Goal: Task Accomplishment & Management: Manage account settings

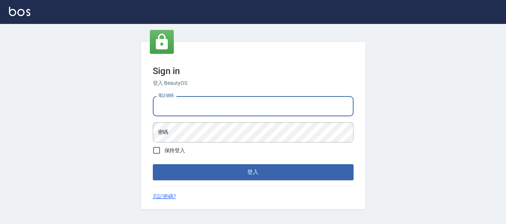
click at [291, 99] on input "電話號碼" at bounding box center [253, 106] width 201 height 20
type input "82951313"
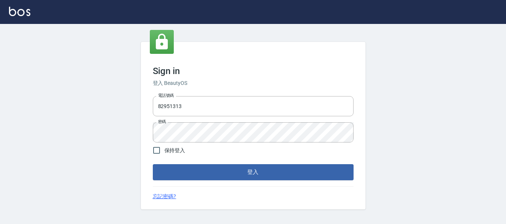
click at [307, 183] on div "Sign in 登入 BeautyOS 電話號碼 82951313 電話號碼 密碼 密碼 保持登入 登入 忘記密碼?" at bounding box center [253, 126] width 225 height 168
click at [296, 171] on button "登入" at bounding box center [253, 172] width 201 height 16
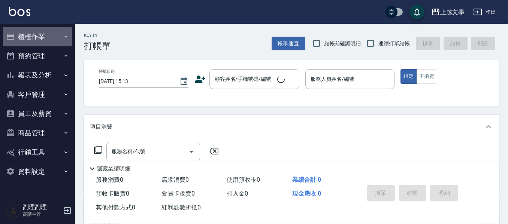
click at [34, 36] on button "櫃檯作業" at bounding box center [37, 36] width 69 height 19
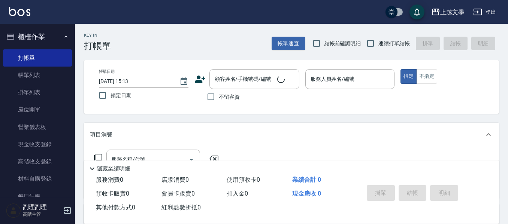
click at [34, 36] on button "櫃檯作業" at bounding box center [37, 36] width 69 height 19
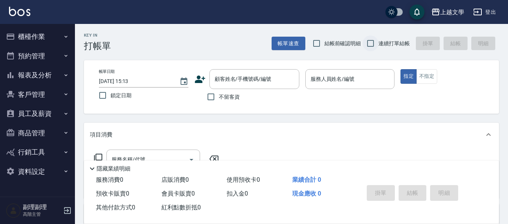
click at [365, 43] on input "連續打單結帳" at bounding box center [370, 44] width 16 height 16
checkbox input "true"
click at [214, 92] on input "不留客資" at bounding box center [211, 97] width 16 height 16
checkbox input "true"
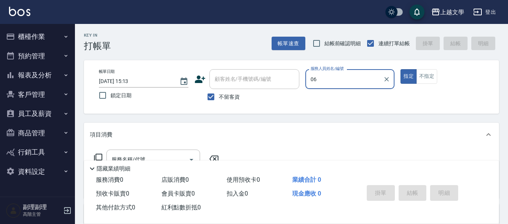
type input "佳珍-06"
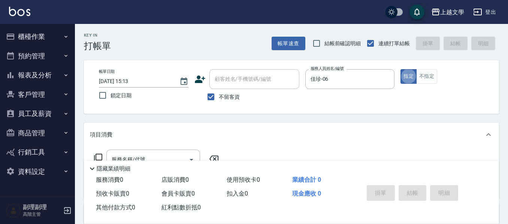
type button "true"
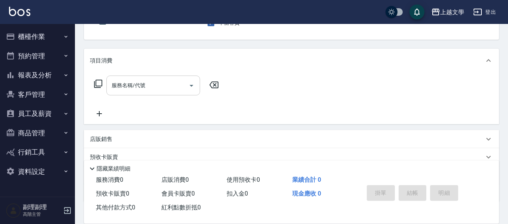
scroll to position [75, 0]
click at [133, 83] on input "服務名稱/代號" at bounding box center [148, 84] width 76 height 13
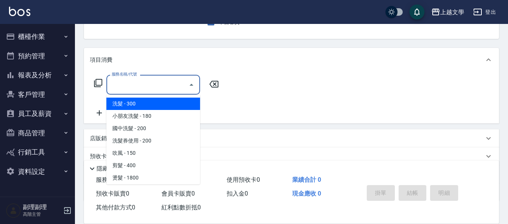
click at [133, 83] on input "服務名稱/代號" at bounding box center [148, 84] width 76 height 13
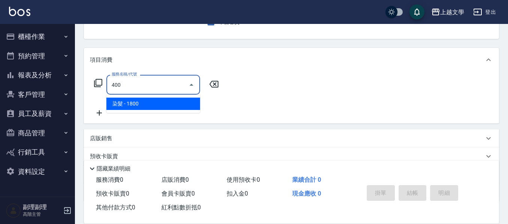
type input "染髮(400)"
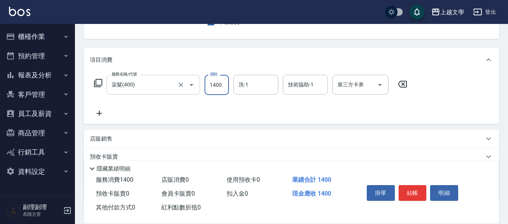
type input "1400"
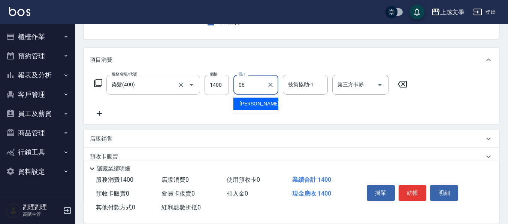
type input "佳珍-06"
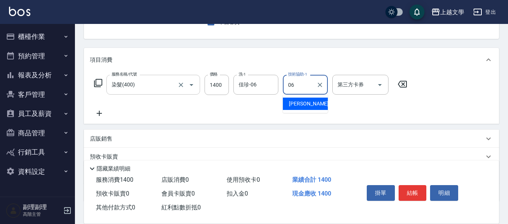
type input "佳珍-06"
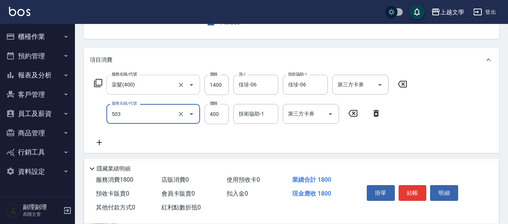
type input "頭皮隔離(503)"
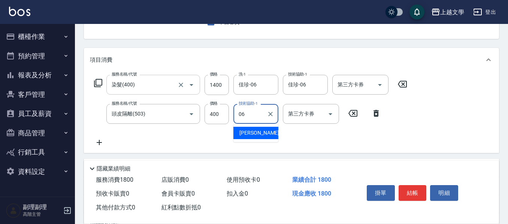
type input "佳珍-06"
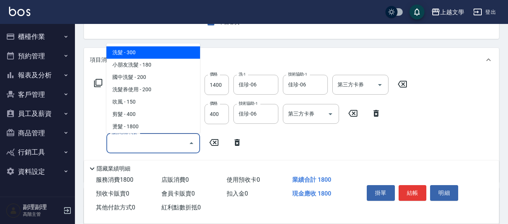
click at [163, 139] on input "服務名稱/代號" at bounding box center [148, 143] width 76 height 13
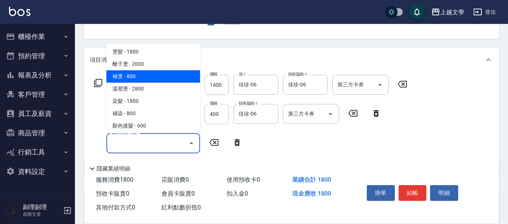
click at [153, 77] on span "補燙 - 800" at bounding box center [153, 76] width 94 height 12
type input "補燙(302)"
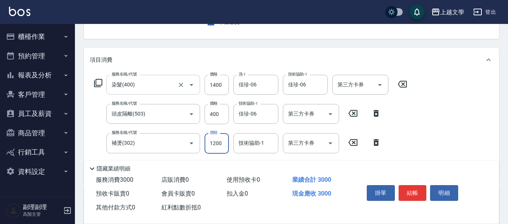
type input "1200"
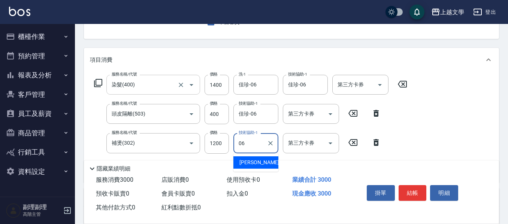
type input "佳珍-06"
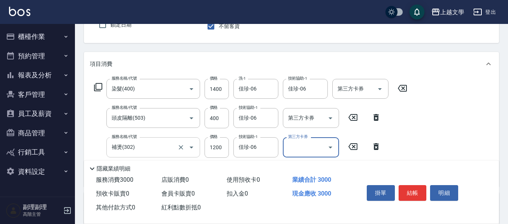
scroll to position [183, 0]
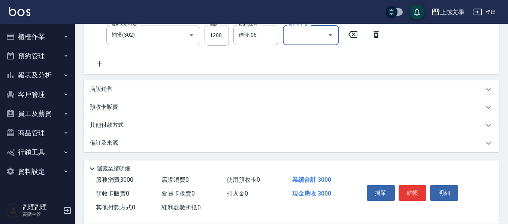
click at [105, 88] on p "店販銷售" at bounding box center [101, 89] width 22 height 8
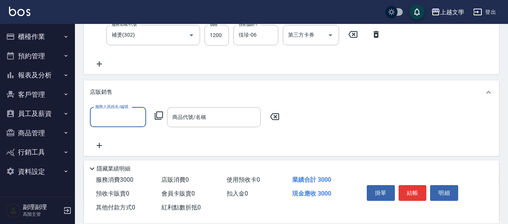
scroll to position [0, 0]
type input "佳珍-06"
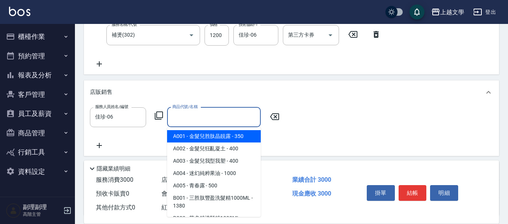
drag, startPoint x: 194, startPoint y: 115, endPoint x: 200, endPoint y: 121, distance: 7.7
click at [195, 115] on input "商品代號/名稱" at bounding box center [213, 117] width 87 height 13
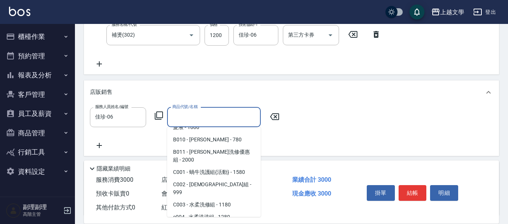
scroll to position [262, 0]
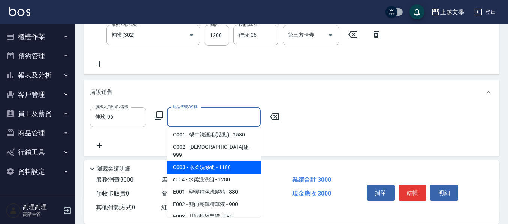
click at [236, 161] on span "C003 - 水柔洗修組 - 1180" at bounding box center [214, 167] width 94 height 12
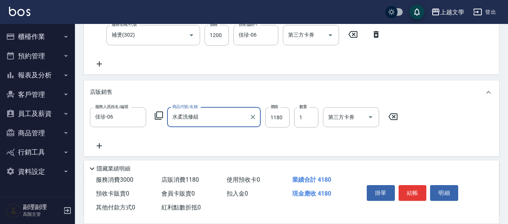
type input "水柔洗修組"
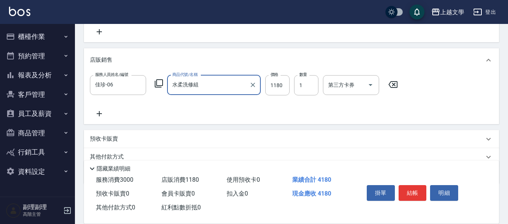
scroll to position [247, 0]
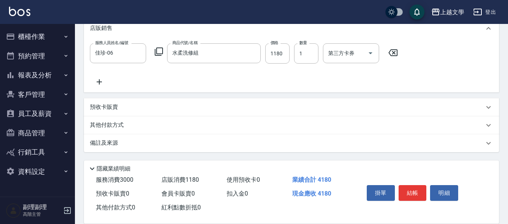
click at [105, 127] on p "其他付款方式" at bounding box center [108, 125] width 37 height 8
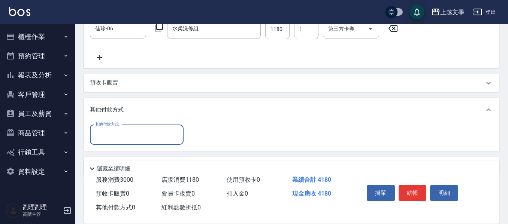
scroll to position [294, 0]
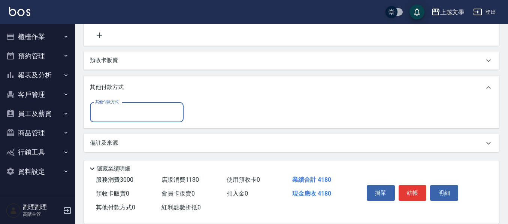
click at [157, 113] on input "其他付款方式" at bounding box center [136, 112] width 87 height 13
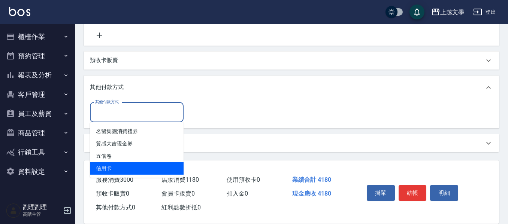
click at [113, 167] on span "信用卡" at bounding box center [137, 168] width 94 height 12
type input "信用卡"
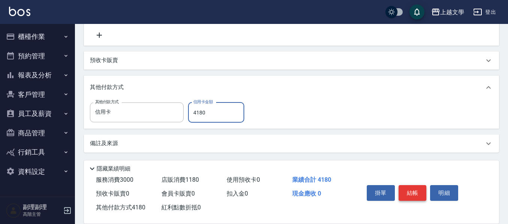
type input "4180"
click at [410, 195] on button "結帳" at bounding box center [412, 193] width 28 height 16
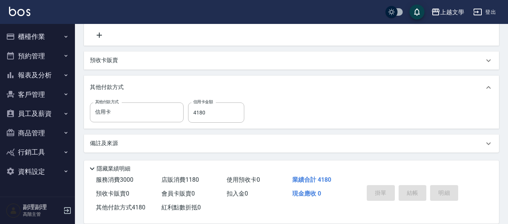
type input "2025/08/17 15:14"
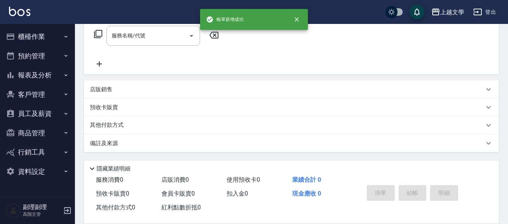
scroll to position [0, 0]
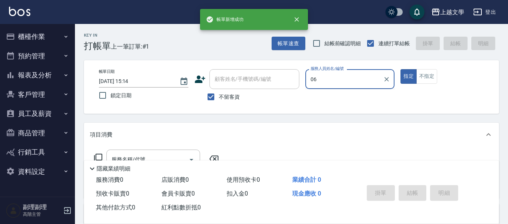
type input "佳珍-06"
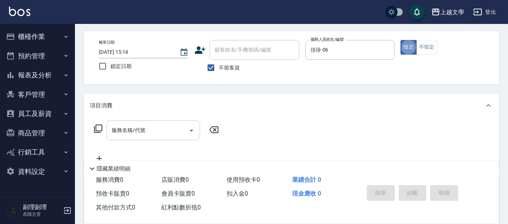
scroll to position [37, 0]
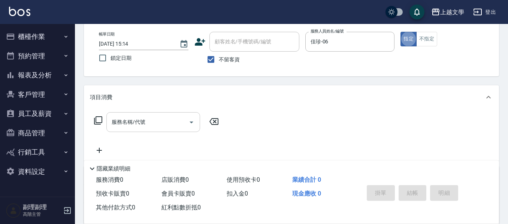
click at [176, 122] on input "服務名稱/代號" at bounding box center [148, 122] width 76 height 13
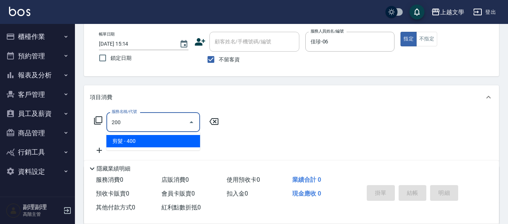
type input "剪髮(200)"
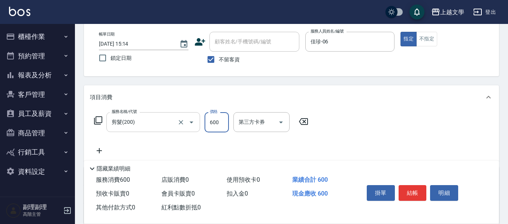
type input "600"
click at [406, 190] on button "結帳" at bounding box center [412, 193] width 28 height 16
type input "2025/08/17 15:15"
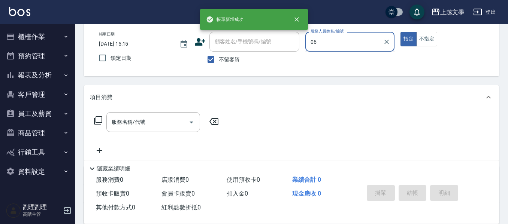
type input "佳珍-06"
click at [119, 123] on input "服務名稱/代號" at bounding box center [148, 122] width 76 height 13
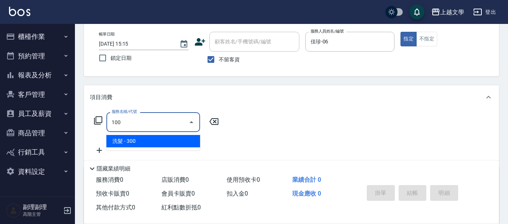
type input "洗髮(100)"
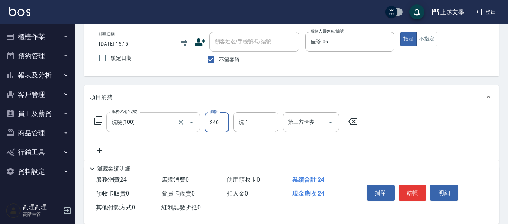
type input "240"
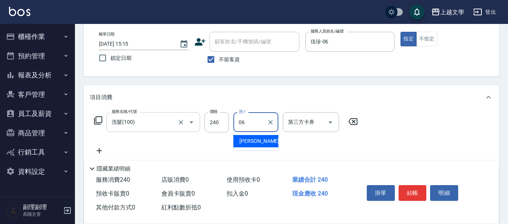
type input "佳珍-06"
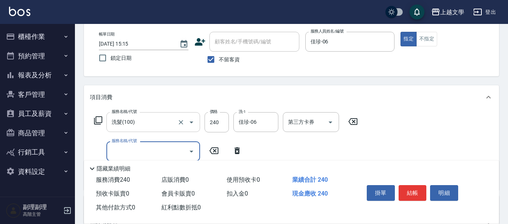
type input "3"
type input "剪髮(200)"
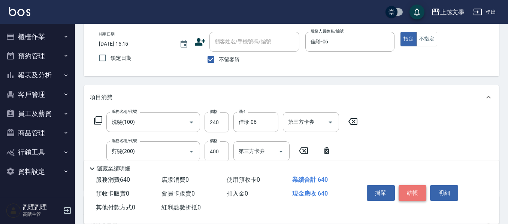
click at [407, 192] on button "結帳" at bounding box center [412, 193] width 28 height 16
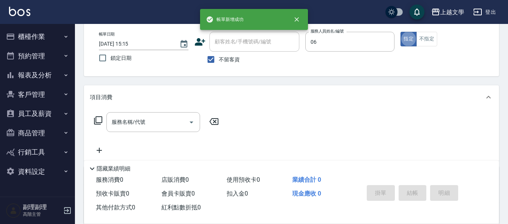
type input "佳珍-06"
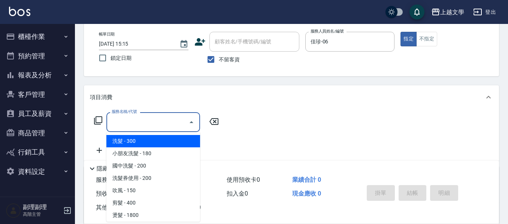
click at [144, 119] on input "服務名稱/代號" at bounding box center [148, 122] width 76 height 13
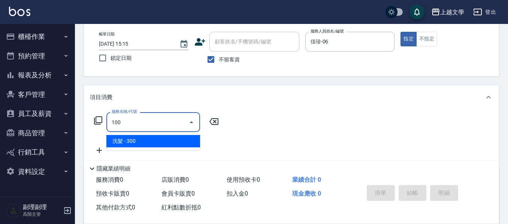
type input "洗髮(100)"
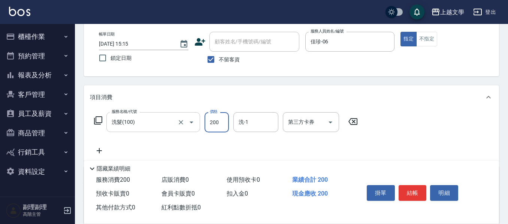
type input "200"
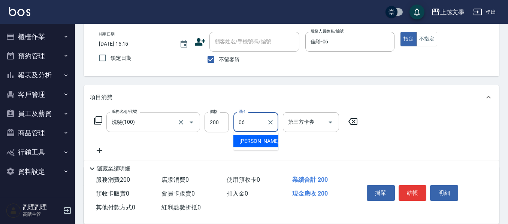
type input "佳珍-06"
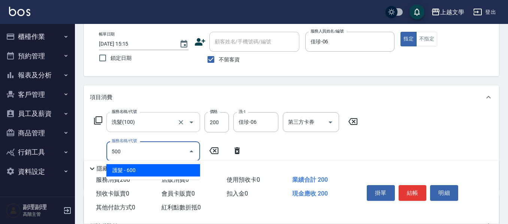
type input "護髮(500)"
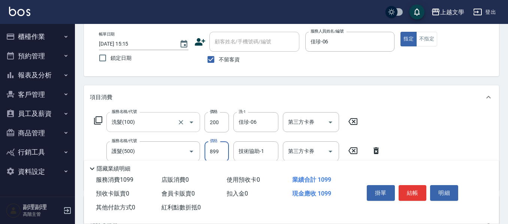
type input "899"
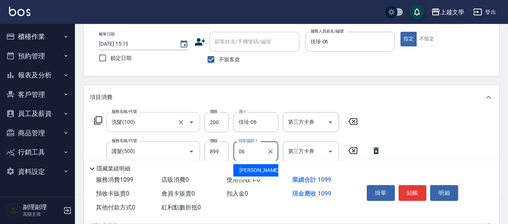
type input "佳珍-06"
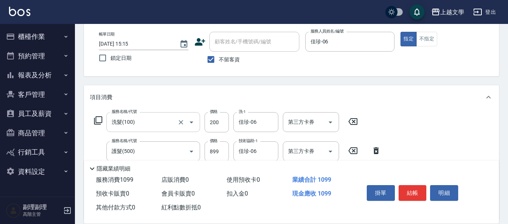
scroll to position [75, 0]
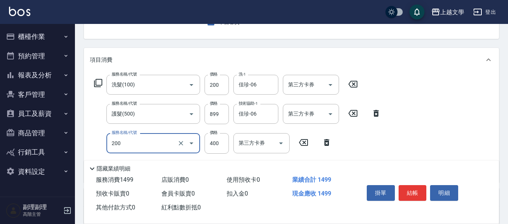
type input "剪髮(200)"
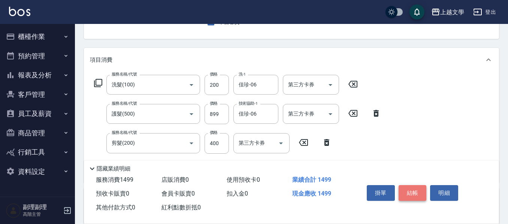
click at [399, 191] on button "結帳" at bounding box center [412, 193] width 28 height 16
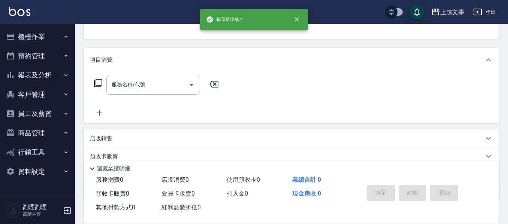
scroll to position [73, 0]
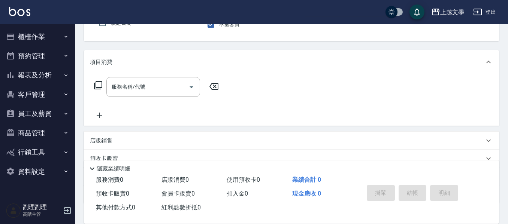
type input "美鳳-07"
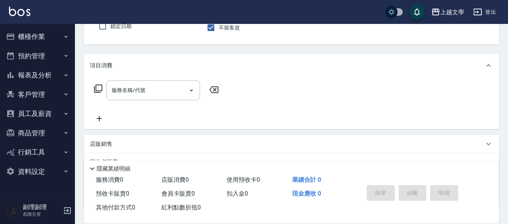
scroll to position [32, 0]
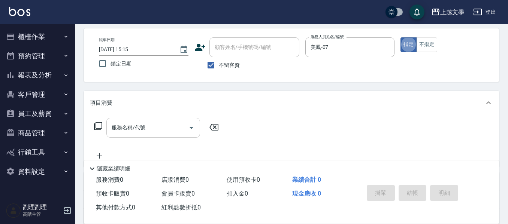
click at [159, 131] on input "服務名稱/代號" at bounding box center [148, 127] width 76 height 13
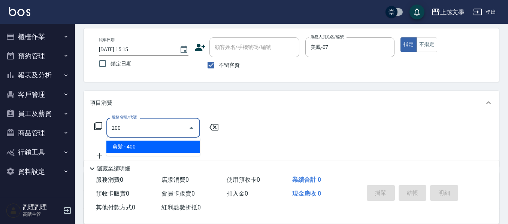
type input "剪髮(200)"
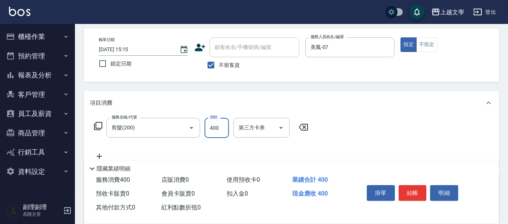
drag, startPoint x: 415, startPoint y: 189, endPoint x: 410, endPoint y: 189, distance: 4.9
click at [411, 189] on button "結帳" at bounding box center [412, 193] width 28 height 16
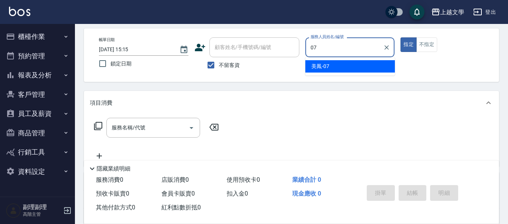
click at [333, 67] on div "美鳳 -07" at bounding box center [349, 66] width 89 height 12
type input "美鳳-07"
click at [137, 127] on input "服務名稱/代號" at bounding box center [148, 127] width 76 height 13
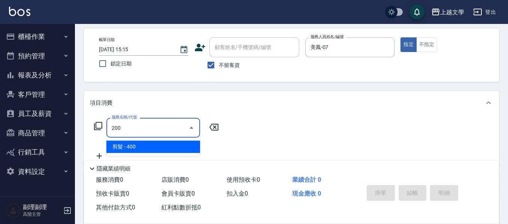
type input "剪髮(200)"
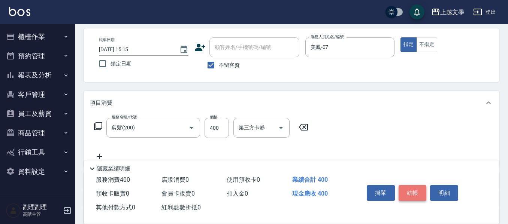
click at [407, 194] on button "結帳" at bounding box center [412, 193] width 28 height 16
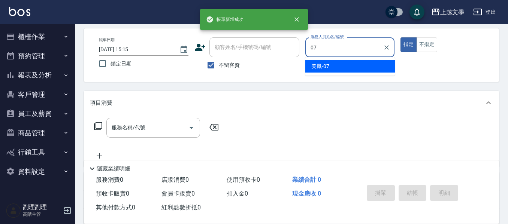
type input "美鳳-07"
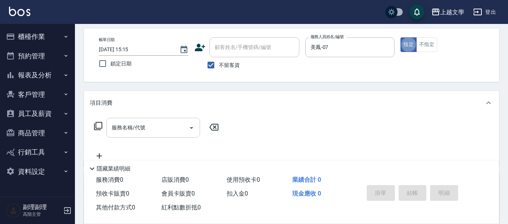
click at [135, 136] on div "服務名稱/代號" at bounding box center [153, 128] width 94 height 20
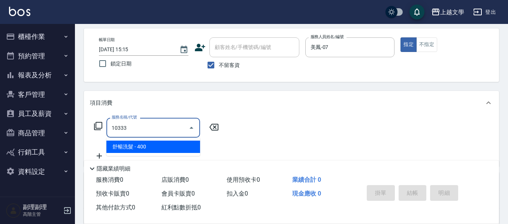
type input "舒暢洗髮(10333)"
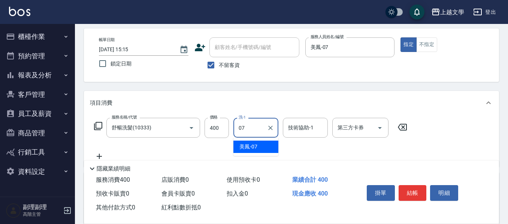
type input "美鳳-07"
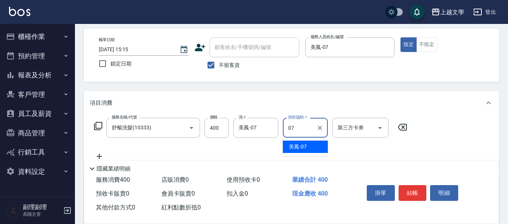
type input "美鳳-07"
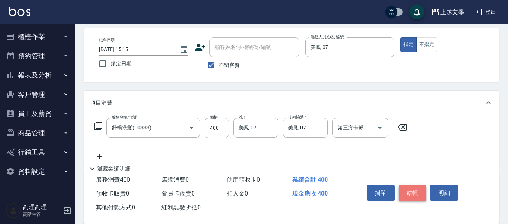
click at [414, 186] on button "結帳" at bounding box center [412, 193] width 28 height 16
type input "2025/08/17 15:16"
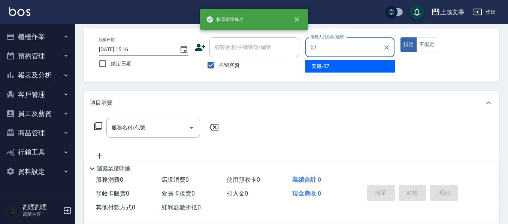
type input "美鳳-07"
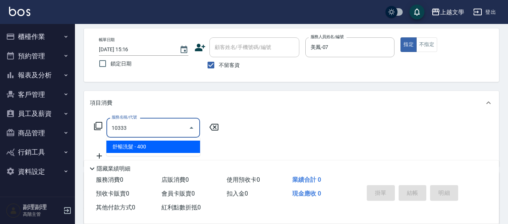
type input "舒暢洗髮(10333)"
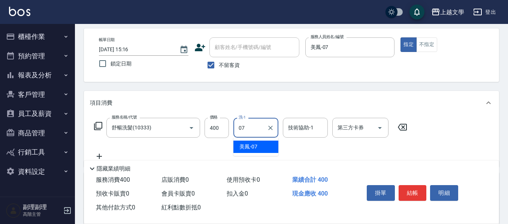
type input "美鳳-07"
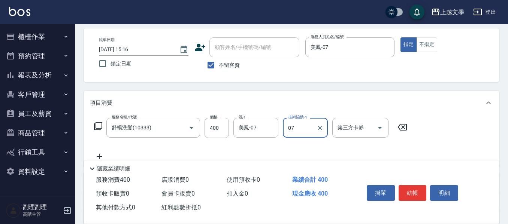
type input "美鳳-07"
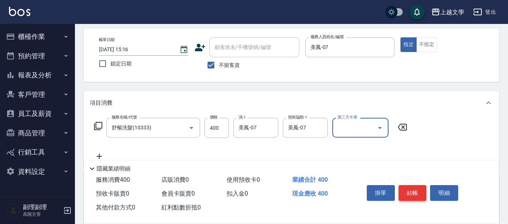
click at [416, 194] on button "結帳" at bounding box center [412, 193] width 28 height 16
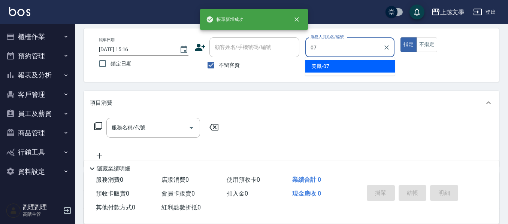
type input "美鳳-07"
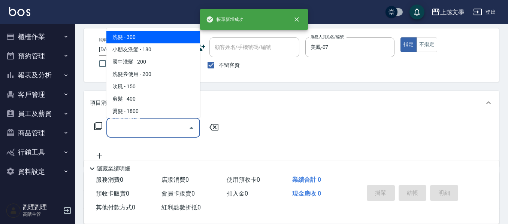
click at [147, 124] on input "服務名稱/代號" at bounding box center [148, 127] width 76 height 13
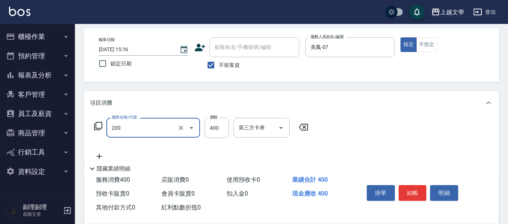
type input "剪髮(200)"
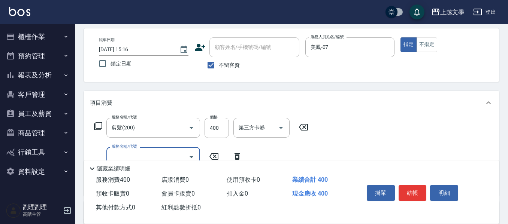
click at [404, 187] on button "結帳" at bounding box center [412, 193] width 28 height 16
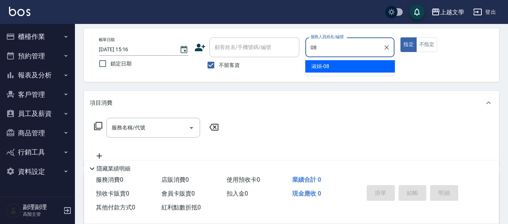
type input "淑娟-08"
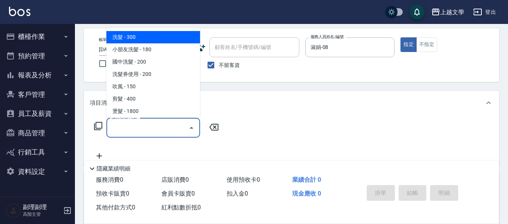
drag, startPoint x: 144, startPoint y: 130, endPoint x: 159, endPoint y: 128, distance: 14.8
click at [144, 131] on input "服務名稱/代號" at bounding box center [148, 127] width 76 height 13
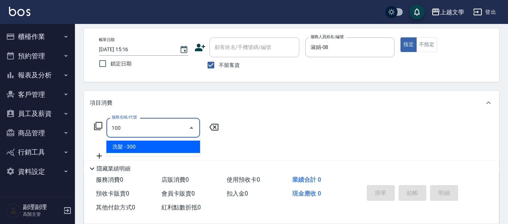
type input "洗髮(100)"
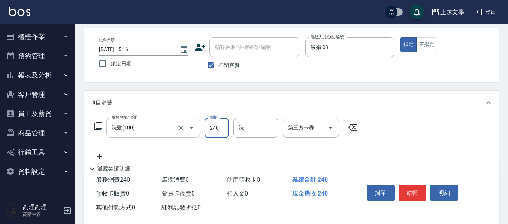
type input "240"
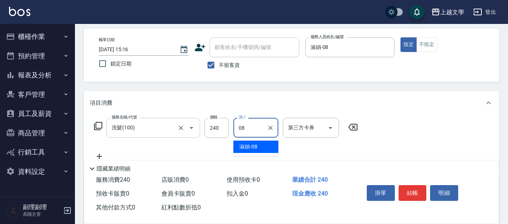
type input "淑娟-08"
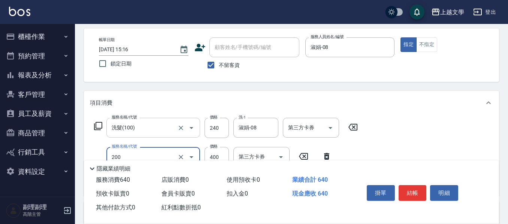
type input "剪髮(200)"
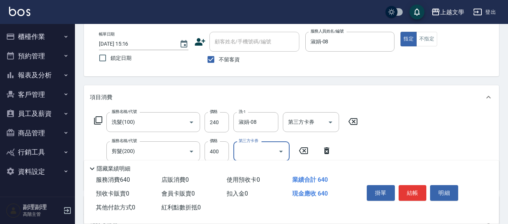
scroll to position [0, 0]
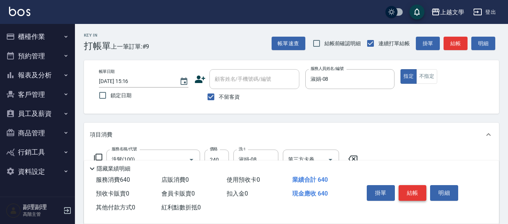
click at [408, 191] on button "結帳" at bounding box center [412, 193] width 28 height 16
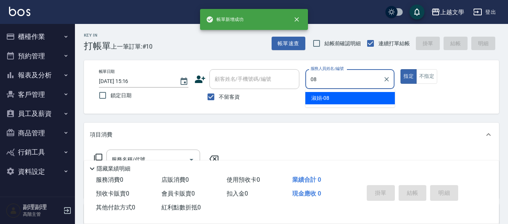
type input "淑娟-08"
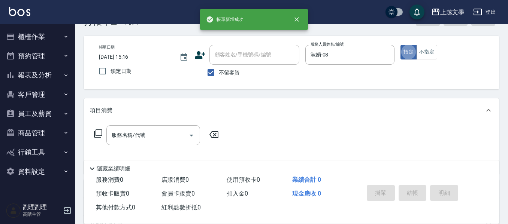
scroll to position [37, 0]
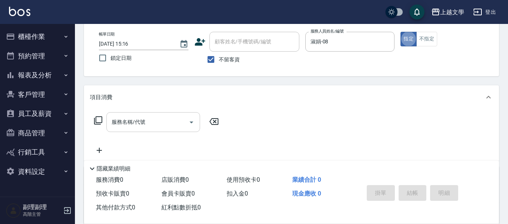
click at [147, 121] on input "服務名稱/代號" at bounding box center [148, 122] width 76 height 13
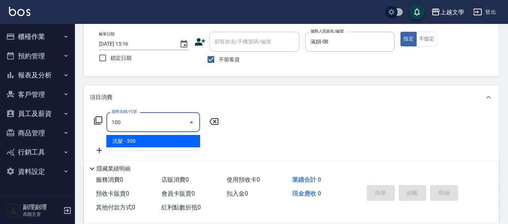
type input "洗髮(100)"
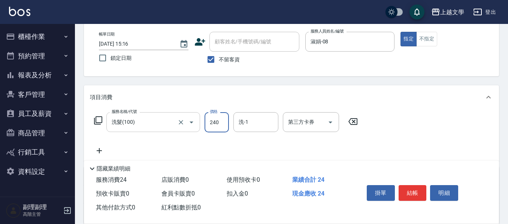
type input "240"
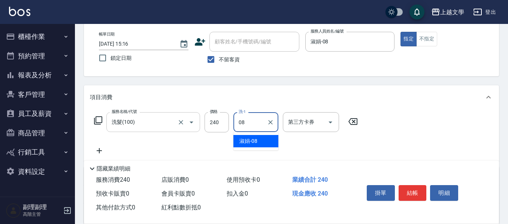
type input "淑娟-08"
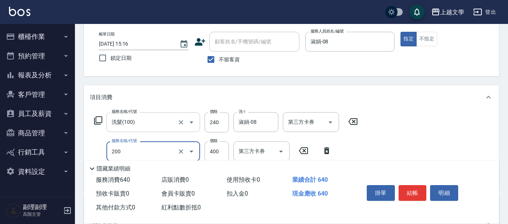
type input "剪髮(200)"
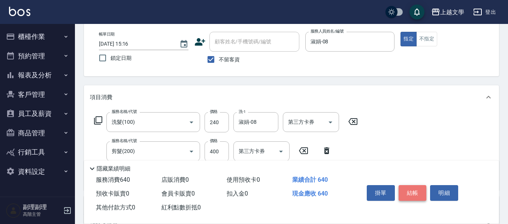
click at [408, 187] on button "結帳" at bounding box center [412, 193] width 28 height 16
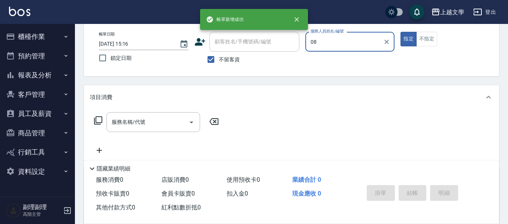
type input "淑娟-08"
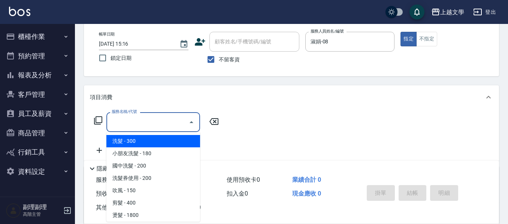
click at [156, 122] on input "服務名稱/代號" at bounding box center [148, 122] width 76 height 13
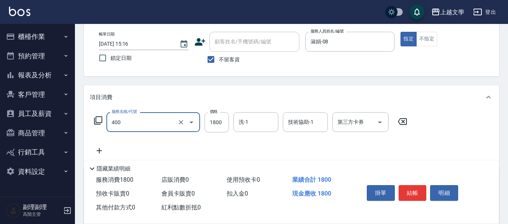
type input "染髮(400)"
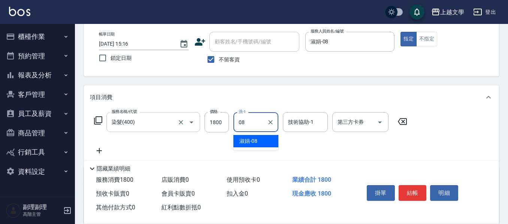
type input "淑娟-08"
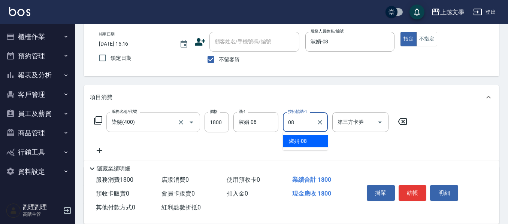
type input "淑娟-08"
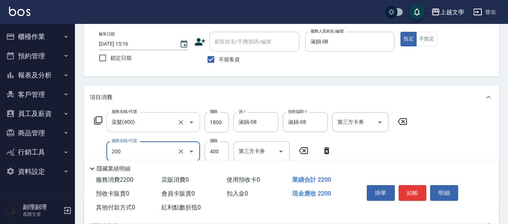
type input "剪髮(200)"
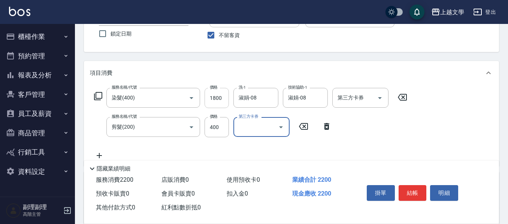
scroll to position [75, 0]
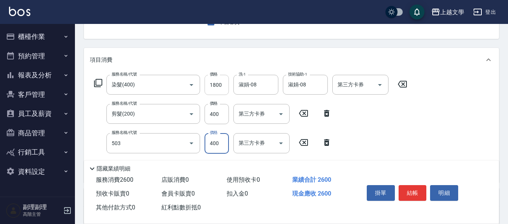
type input "頭皮隔離(503)"
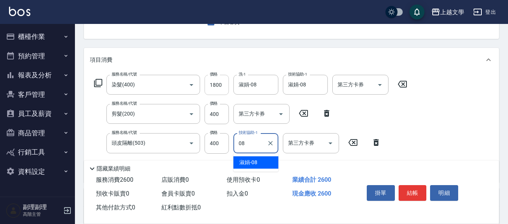
type input "淑娟-08"
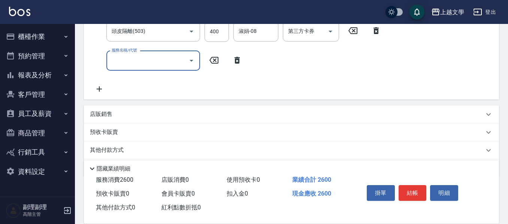
scroll to position [187, 0]
type input "護髮(500)"
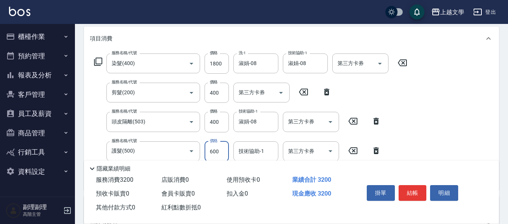
scroll to position [160, 0]
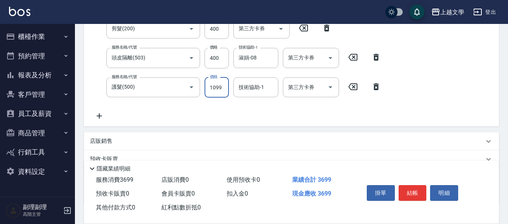
type input "1099"
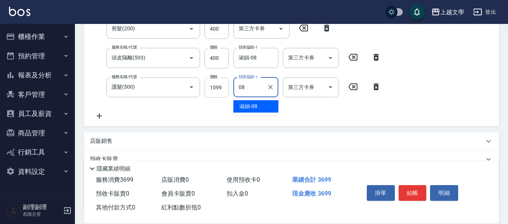
type input "淑娟-08"
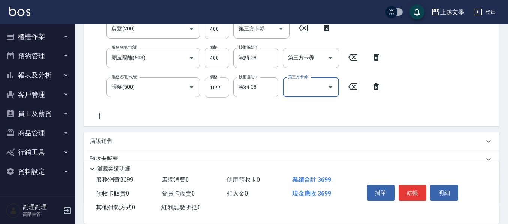
scroll to position [153, 0]
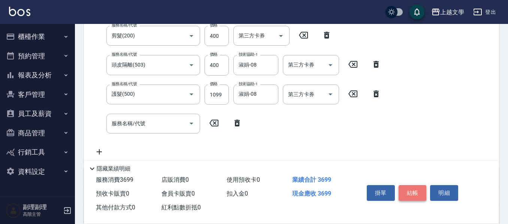
click at [416, 186] on button "結帳" at bounding box center [412, 193] width 28 height 16
type input "2025/08/17 15:17"
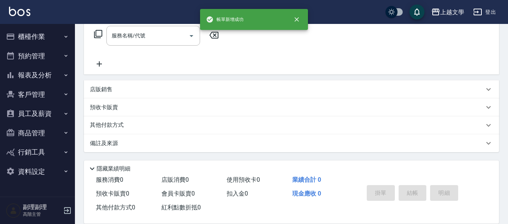
scroll to position [0, 0]
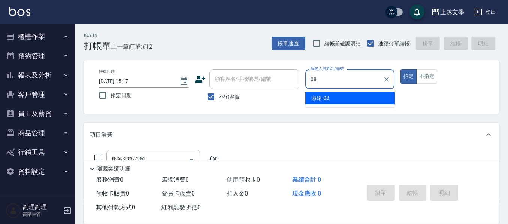
type input "淑娟-08"
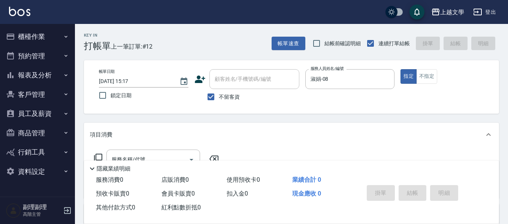
click at [129, 146] on div "項目消費" at bounding box center [291, 135] width 415 height 24
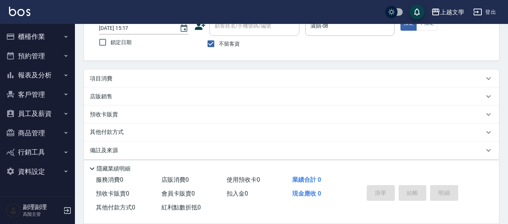
scroll to position [60, 0]
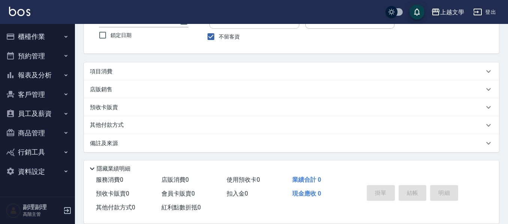
click at [93, 68] on p "項目消費" at bounding box center [101, 72] width 22 height 8
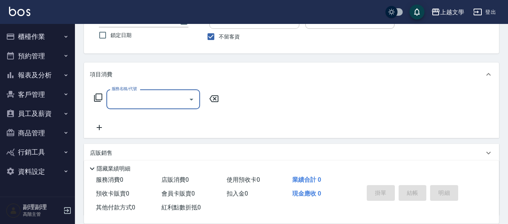
scroll to position [0, 0]
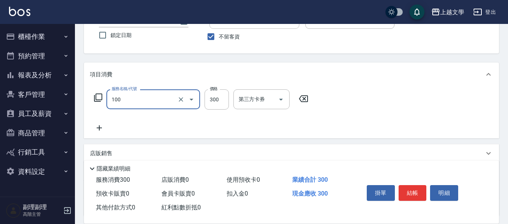
type input "洗髮(100)"
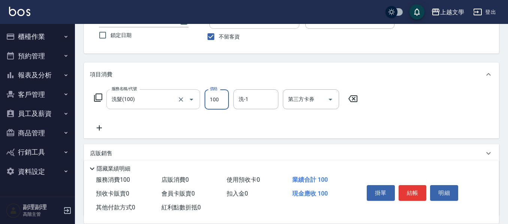
type input "100"
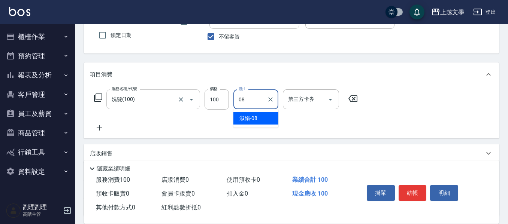
type input "淑娟-08"
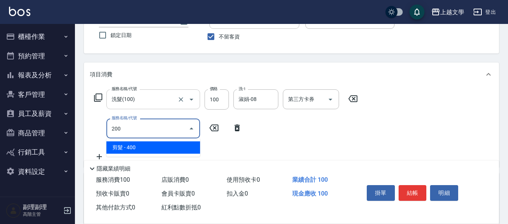
type input "剪髮(200)"
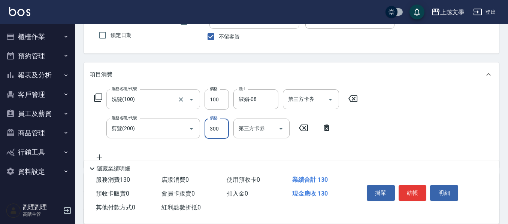
type input "300"
click at [414, 185] on button "結帳" at bounding box center [412, 193] width 28 height 16
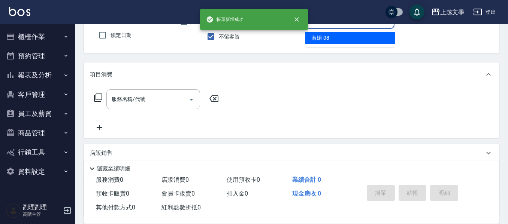
type input "淑娟-08"
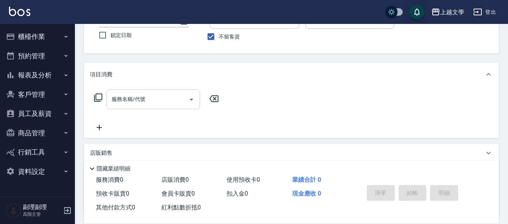
click at [130, 91] on div "服務名稱/代號" at bounding box center [153, 99] width 94 height 20
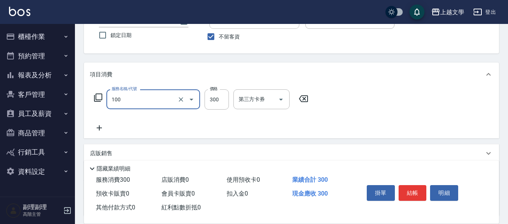
type input "洗髮(100)"
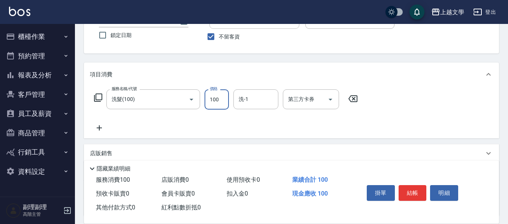
type input "100"
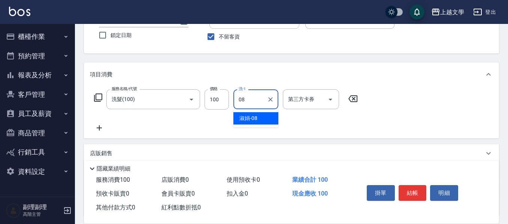
type input "淑娟-08"
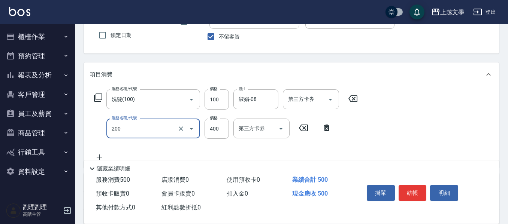
type input "剪髮(200)"
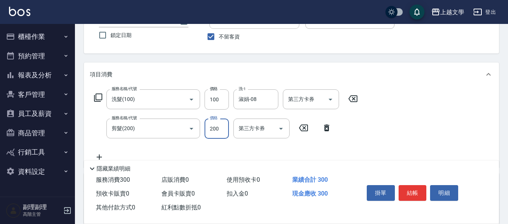
type input "200"
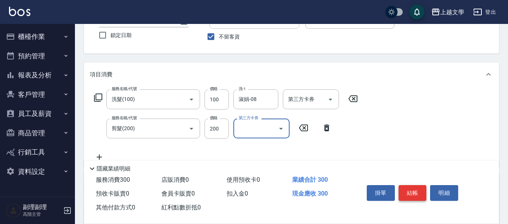
click at [410, 192] on button "結帳" at bounding box center [412, 193] width 28 height 16
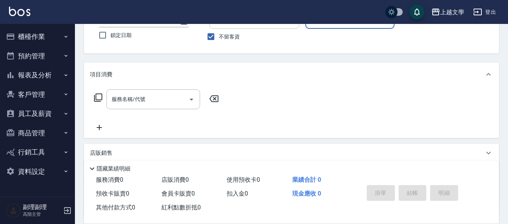
type input "淑娟-08"
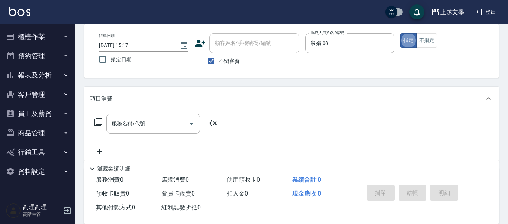
scroll to position [23, 0]
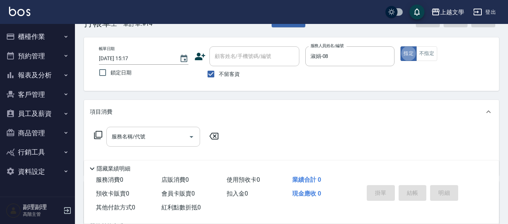
click at [130, 136] on input "服務名稱/代號" at bounding box center [148, 136] width 76 height 13
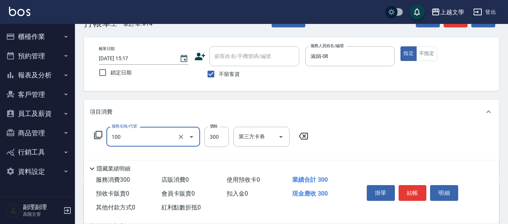
type input "洗髮(100)"
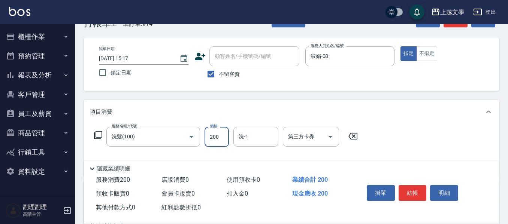
type input "200"
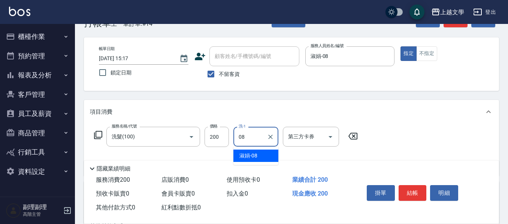
type input "淑娟-08"
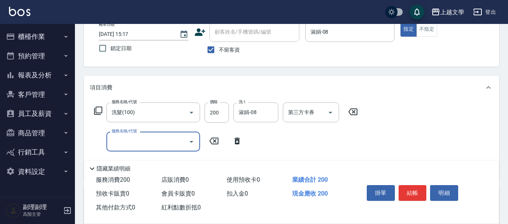
scroll to position [60, 0]
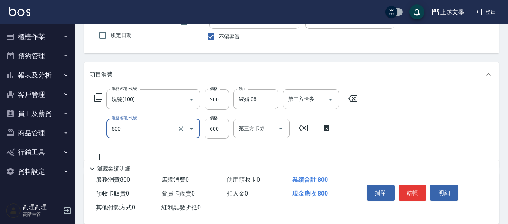
type input "護髮(500)"
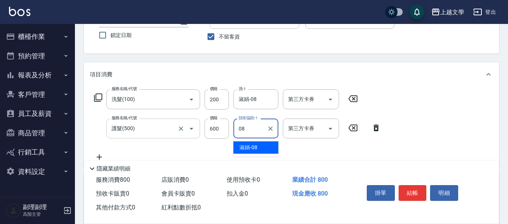
type input "淑娟-08"
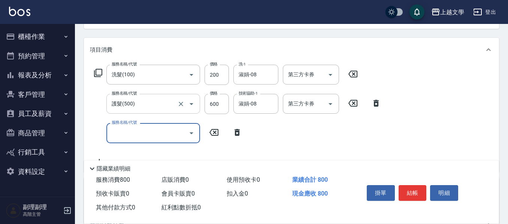
scroll to position [98, 0]
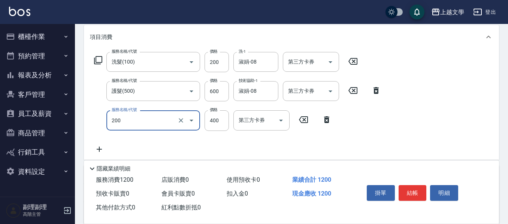
type input "剪髮(200)"
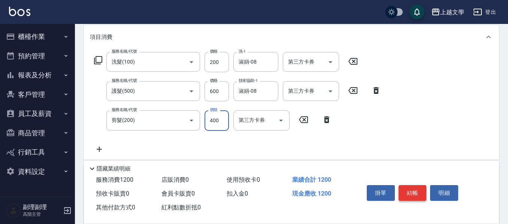
click at [414, 191] on button "結帳" at bounding box center [412, 193] width 28 height 16
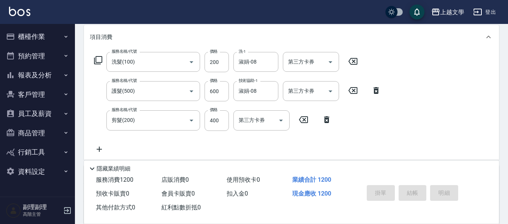
type input "2025/08/17 15:18"
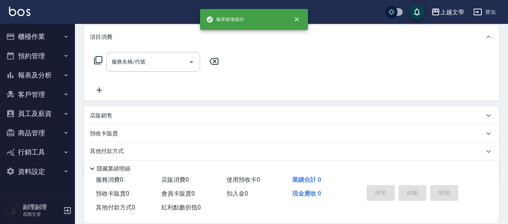
scroll to position [0, 0]
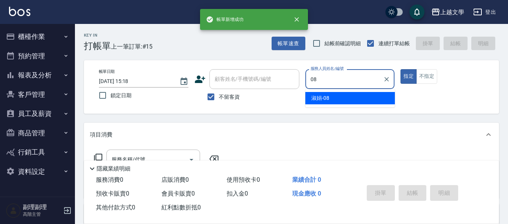
type input "淑娟-08"
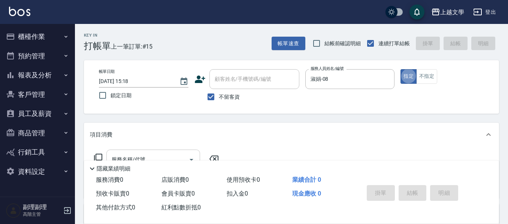
scroll to position [37, 0]
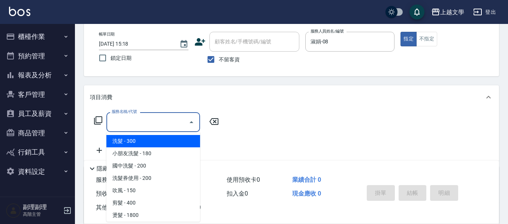
click at [127, 122] on input "服務名稱/代號" at bounding box center [148, 122] width 76 height 13
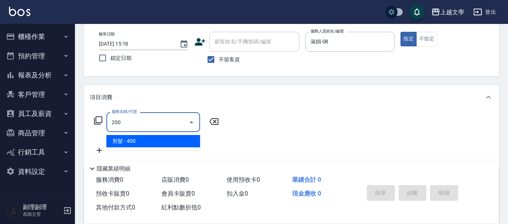
type input "剪髮(200)"
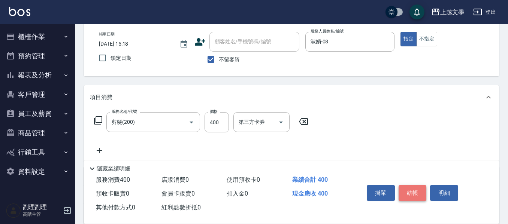
click at [408, 186] on button "結帳" at bounding box center [412, 193] width 28 height 16
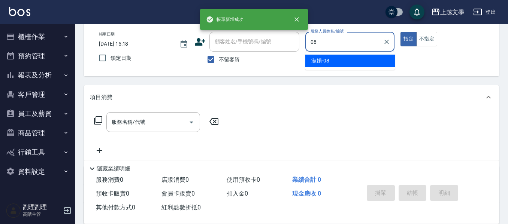
type input "淑娟-08"
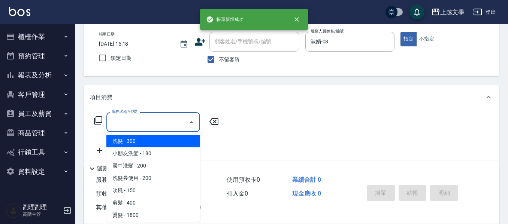
click at [165, 125] on input "服務名稱/代號" at bounding box center [148, 122] width 76 height 13
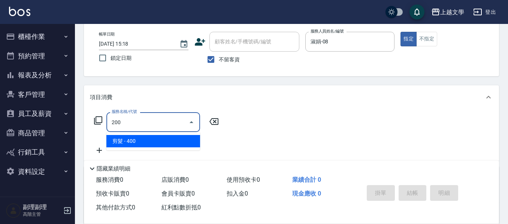
type input "剪髮(200)"
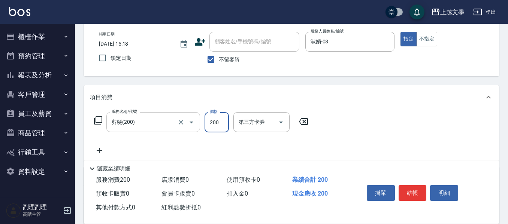
type input "200"
click at [32, 39] on button "櫃檯作業" at bounding box center [37, 36] width 69 height 19
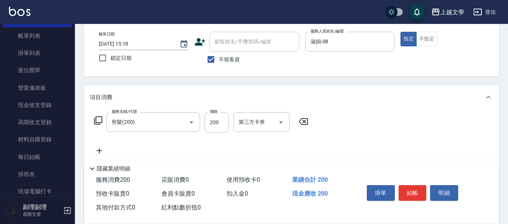
scroll to position [75, 0]
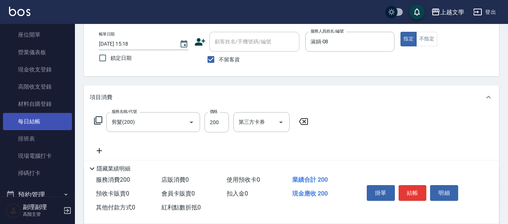
click at [48, 124] on link "每日結帳" at bounding box center [37, 121] width 69 height 17
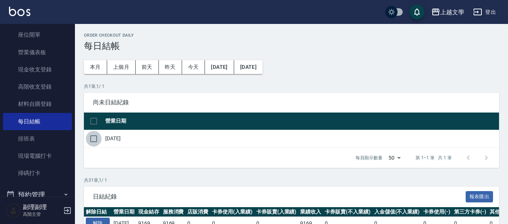
drag, startPoint x: 91, startPoint y: 136, endPoint x: 256, endPoint y: 209, distance: 180.8
click at [92, 136] on input "checkbox" at bounding box center [94, 139] width 16 height 16
checkbox input "true"
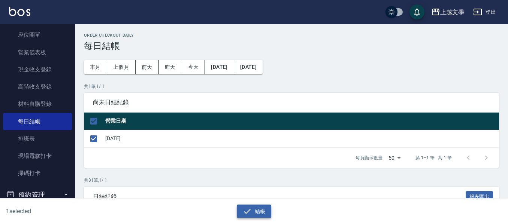
click at [249, 210] on icon "button" at bounding box center [247, 211] width 7 height 5
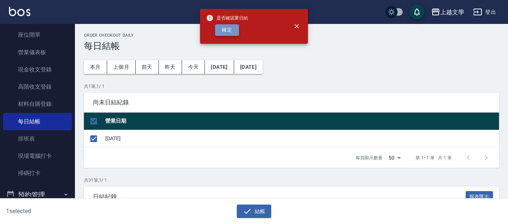
click at [229, 30] on button "確定" at bounding box center [227, 30] width 24 height 12
checkbox input "false"
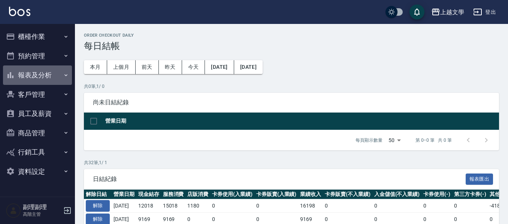
click at [34, 73] on button "報表及分析" at bounding box center [37, 75] width 69 height 19
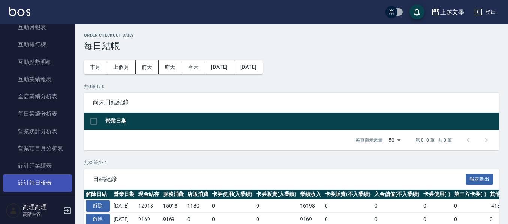
scroll to position [187, 0]
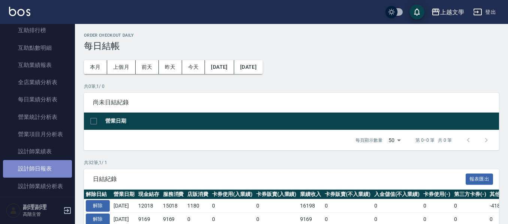
click at [54, 166] on link "設計師日報表" at bounding box center [37, 168] width 69 height 17
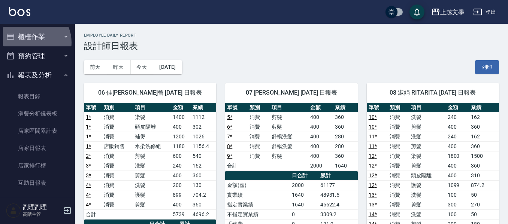
click at [31, 42] on button "櫃檯作業" at bounding box center [37, 36] width 69 height 19
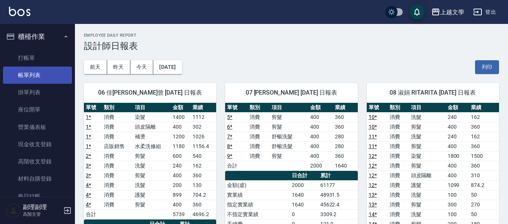
click at [32, 77] on link "帳單列表" at bounding box center [37, 75] width 69 height 17
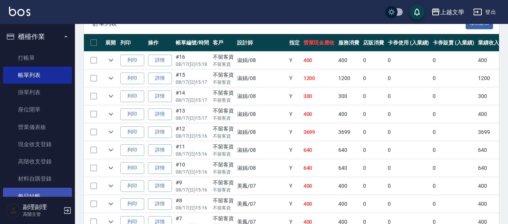
scroll to position [75, 0]
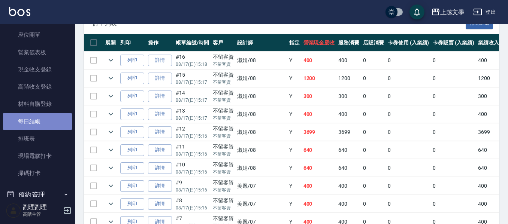
click at [39, 116] on link "每日結帳" at bounding box center [37, 121] width 69 height 17
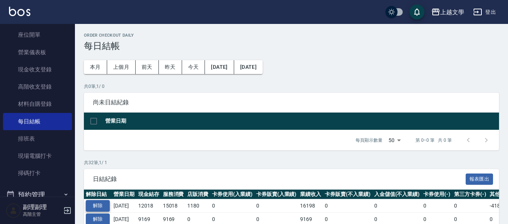
click at [103, 203] on button "解除" at bounding box center [98, 206] width 24 height 12
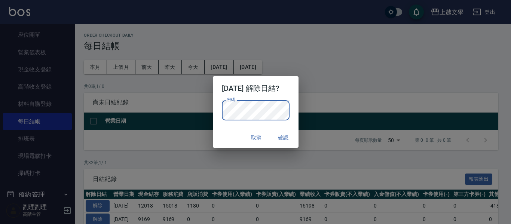
click at [284, 137] on button "確認" at bounding box center [284, 138] width 24 height 14
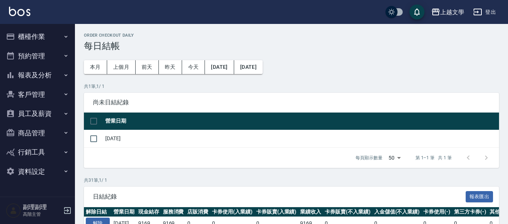
click at [44, 41] on button "櫃檯作業" at bounding box center [37, 36] width 69 height 19
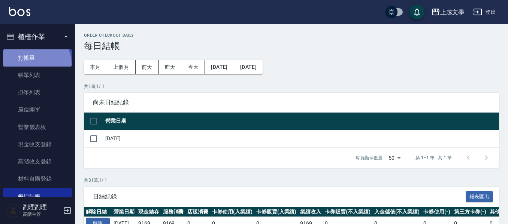
click at [33, 64] on link "打帳單" at bounding box center [37, 57] width 69 height 17
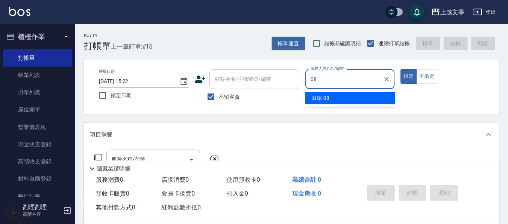
type input "淑娟-08"
type button "true"
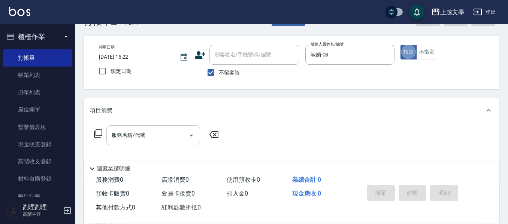
scroll to position [37, 0]
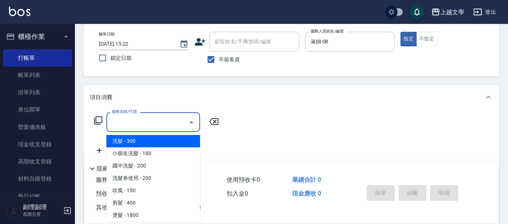
click at [138, 118] on input "服務名稱/代號" at bounding box center [148, 122] width 76 height 13
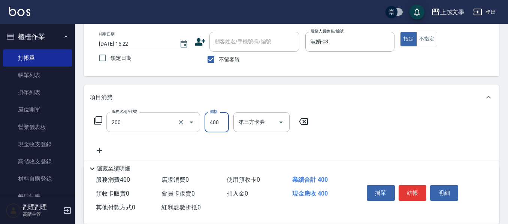
type input "剪髮(200)"
type input "200"
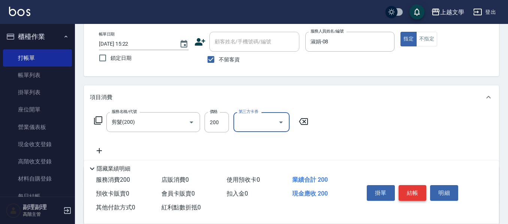
click at [412, 195] on button "結帳" at bounding box center [412, 193] width 28 height 16
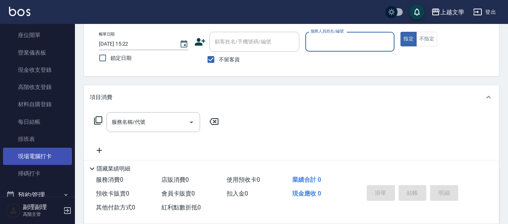
scroll to position [75, 0]
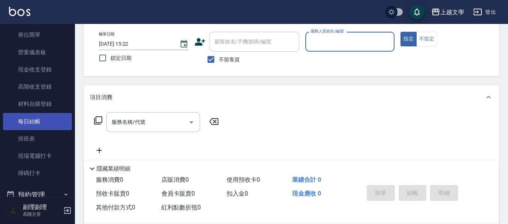
click at [38, 118] on link "每日結帳" at bounding box center [37, 121] width 69 height 17
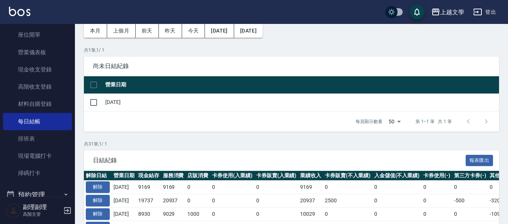
scroll to position [75, 0]
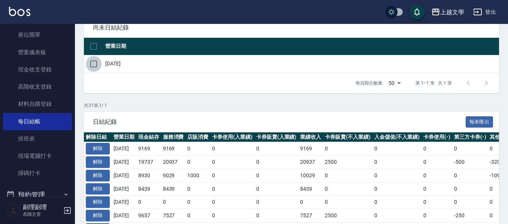
click at [95, 60] on input "checkbox" at bounding box center [94, 64] width 16 height 16
checkbox input "true"
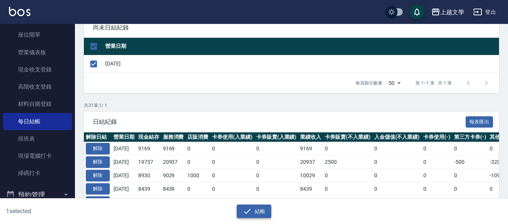
click at [251, 213] on icon "button" at bounding box center [247, 211] width 9 height 9
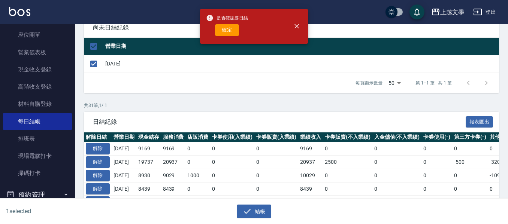
click at [235, 28] on button "確定" at bounding box center [227, 30] width 24 height 12
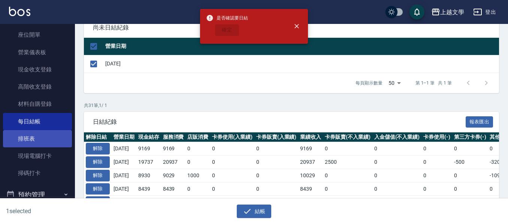
checkbox input "false"
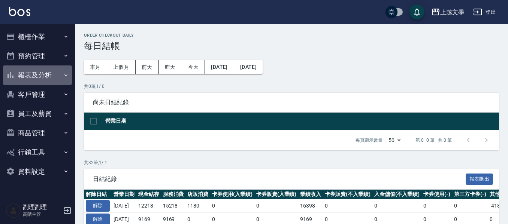
click at [49, 74] on button "報表及分析" at bounding box center [37, 75] width 69 height 19
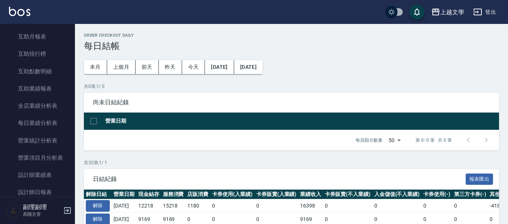
scroll to position [225, 0]
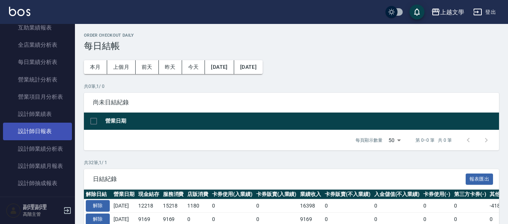
click at [46, 134] on link "設計師日報表" at bounding box center [37, 131] width 69 height 17
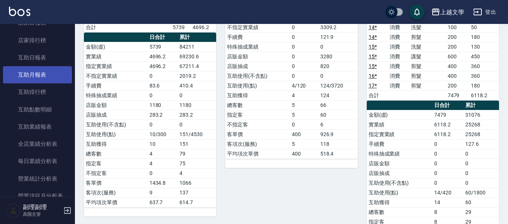
scroll to position [112, 0]
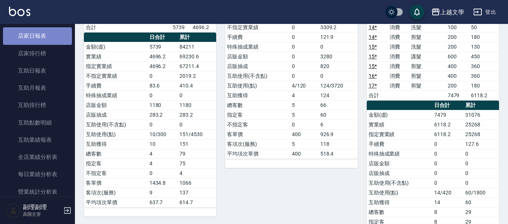
click at [40, 30] on link "店家日報表" at bounding box center [37, 35] width 69 height 17
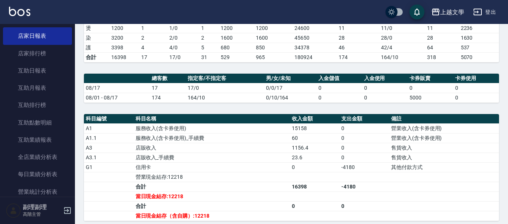
scroll to position [150, 0]
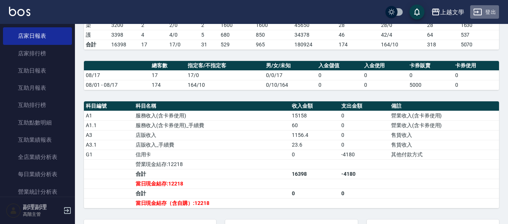
click at [491, 7] on button "登出" at bounding box center [484, 12] width 29 height 14
